Goal: Task Accomplishment & Management: Manage account settings

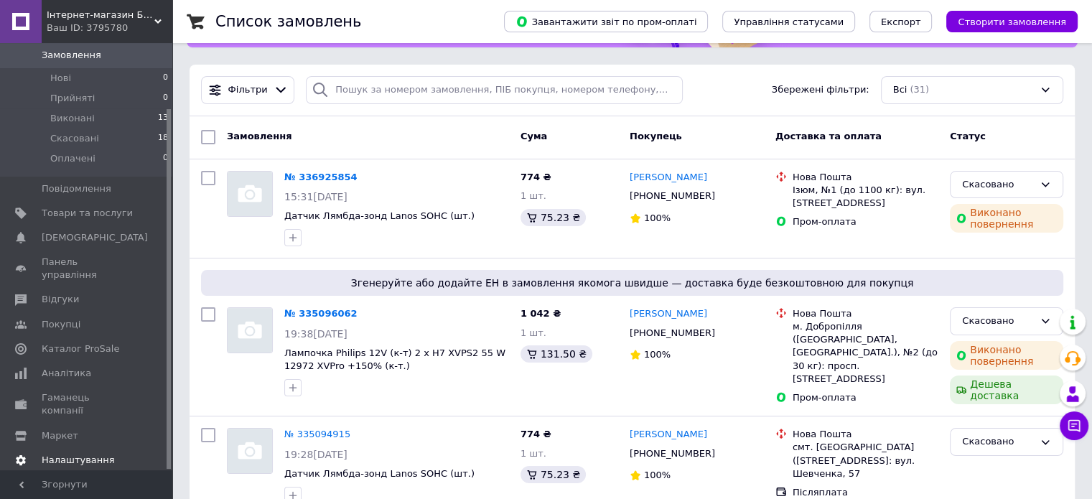
scroll to position [144, 0]
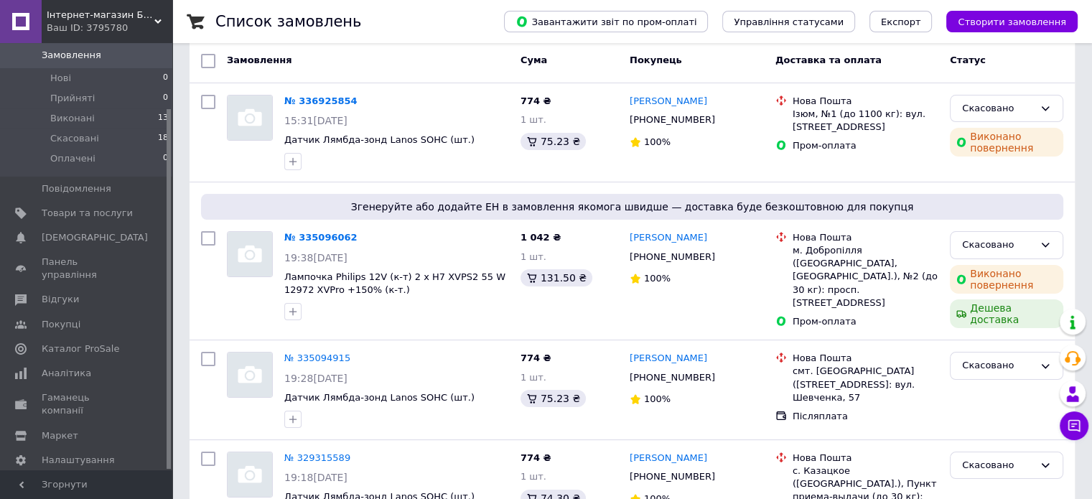
click at [94, 478] on span "[PERSON_NAME] та рахунки Безкоштовний" at bounding box center [87, 497] width 91 height 39
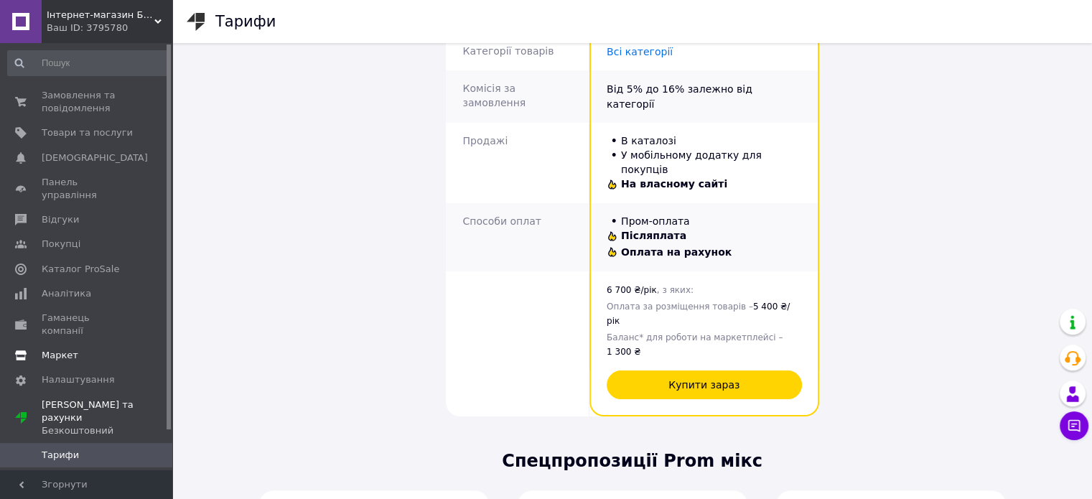
scroll to position [243, 0]
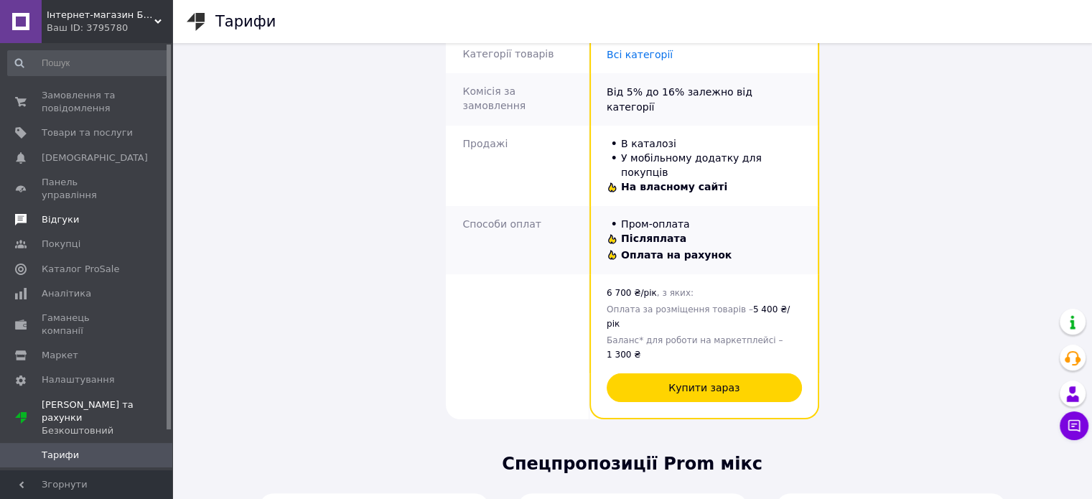
click at [48, 213] on link "Відгуки" at bounding box center [88, 219] width 177 height 24
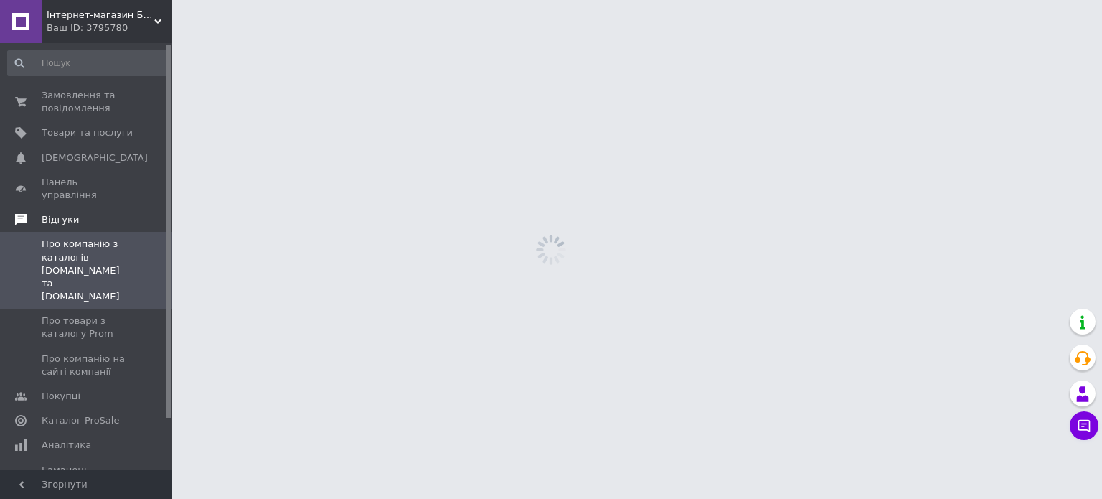
click at [55, 213] on span "Відгуки" at bounding box center [60, 219] width 37 height 13
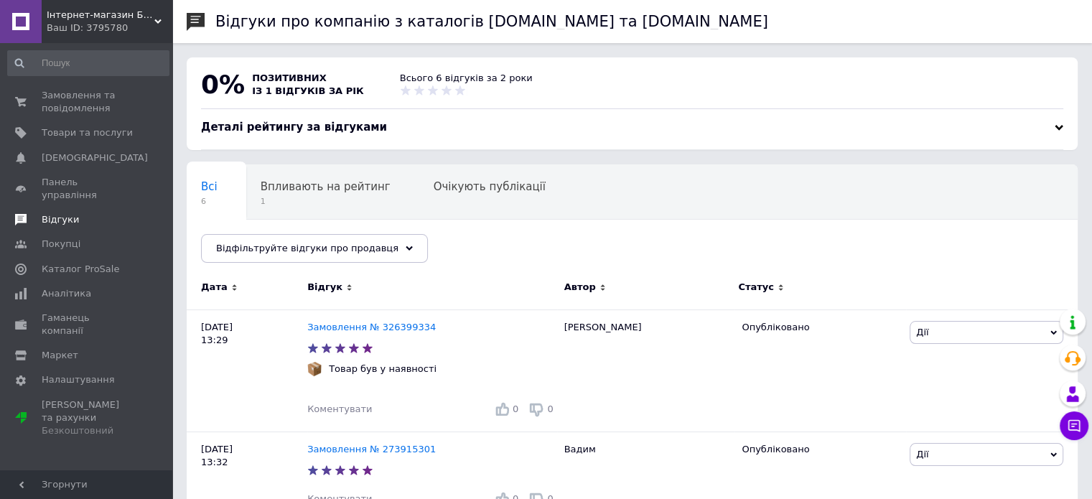
click at [62, 213] on span "Відгуки" at bounding box center [60, 219] width 37 height 13
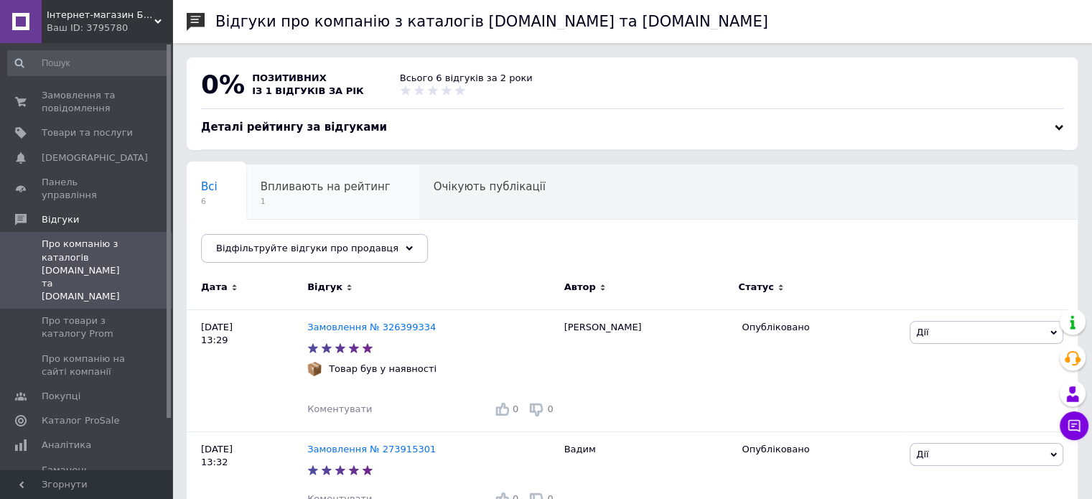
click at [319, 193] on span "Впливають на рейтинг" at bounding box center [326, 186] width 130 height 13
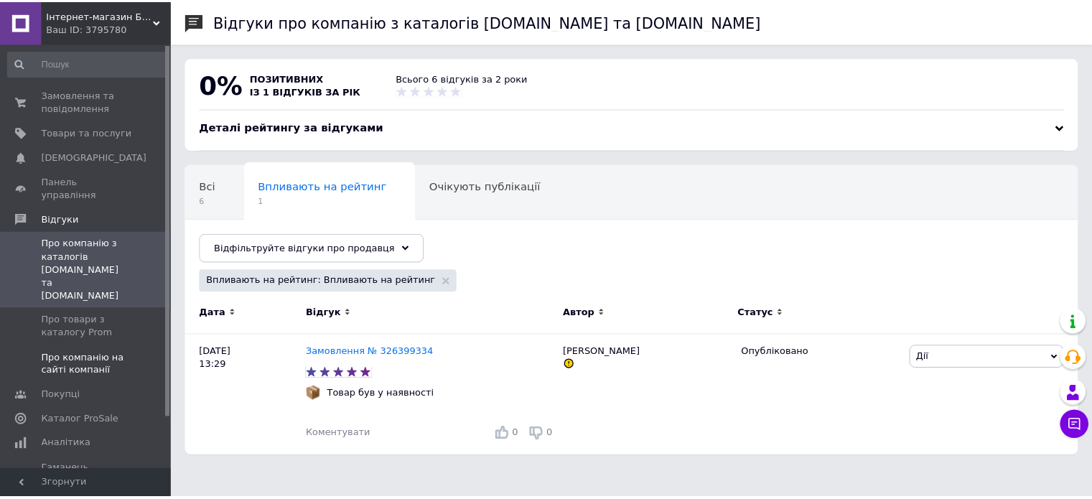
scroll to position [59, 0]
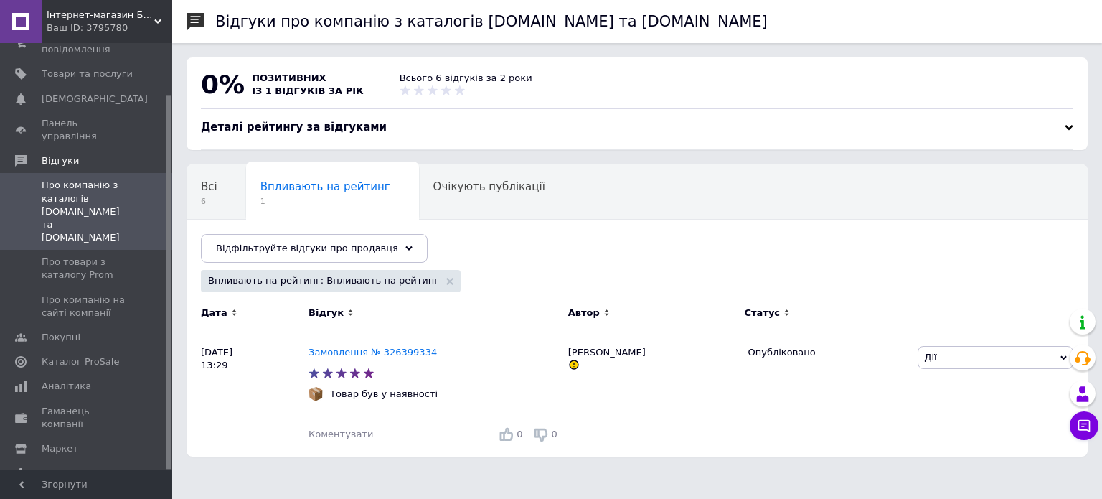
click at [609, 245] on div "Всі 6 Впливають на рейтинг 1 Очікують публікації 0 Опубліковані без комен... 6 …" at bounding box center [638, 220] width 902 height 118
click at [477, 191] on span "Очікують публікації" at bounding box center [490, 186] width 112 height 13
